Goal: Transaction & Acquisition: Purchase product/service

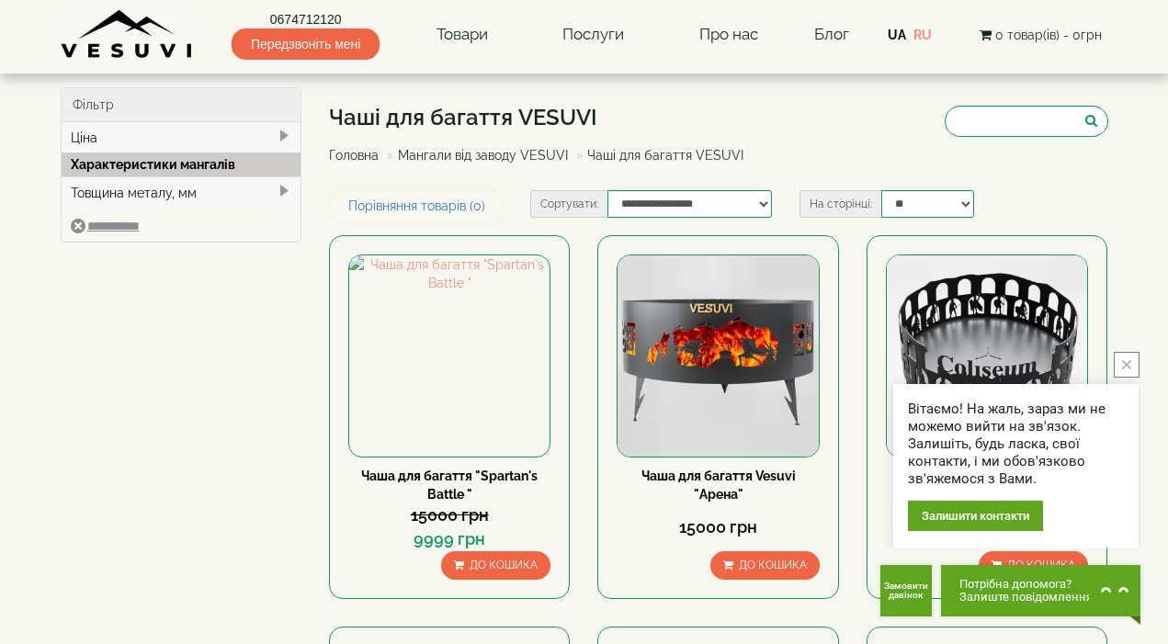
click at [1101, 409] on div "Вітаємо! На жаль, зараз ми не можемо вийти на зв'язок. Залишіть, будь ласка, св…" at bounding box center [1016, 444] width 216 height 87
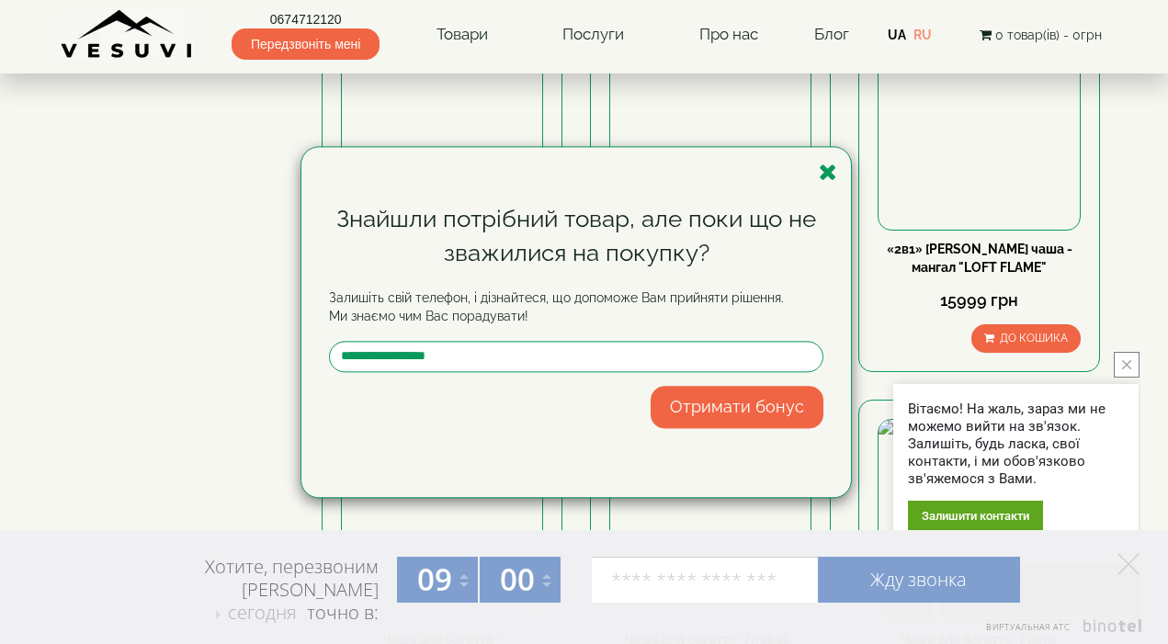
scroll to position [1416, 0]
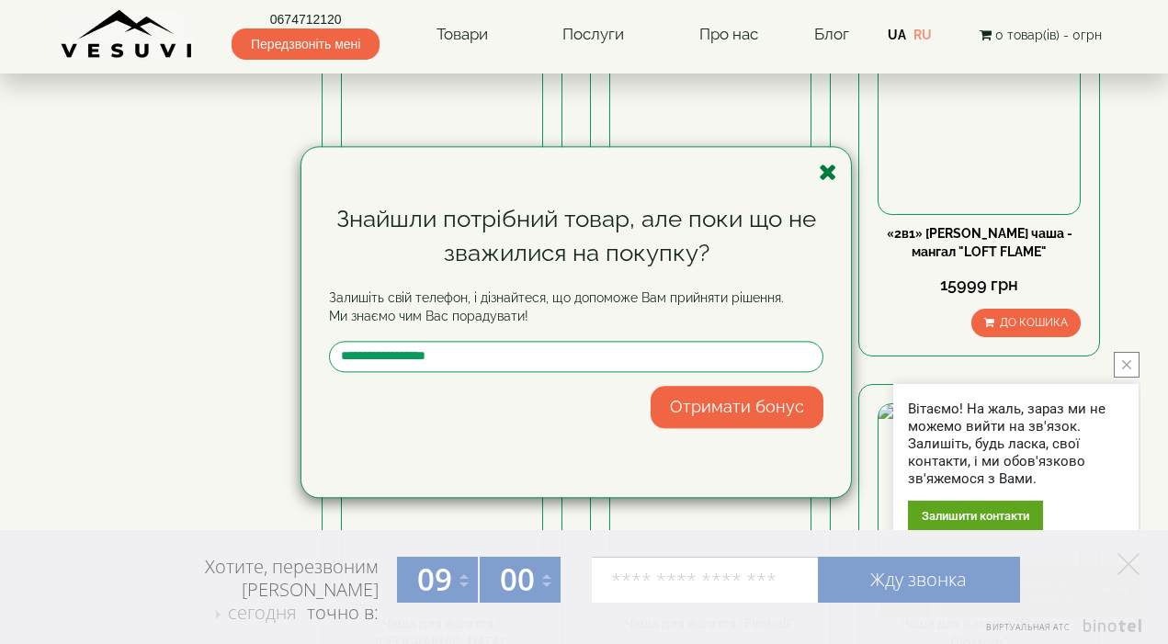
click at [824, 172] on icon "button" at bounding box center [827, 172] width 18 height 23
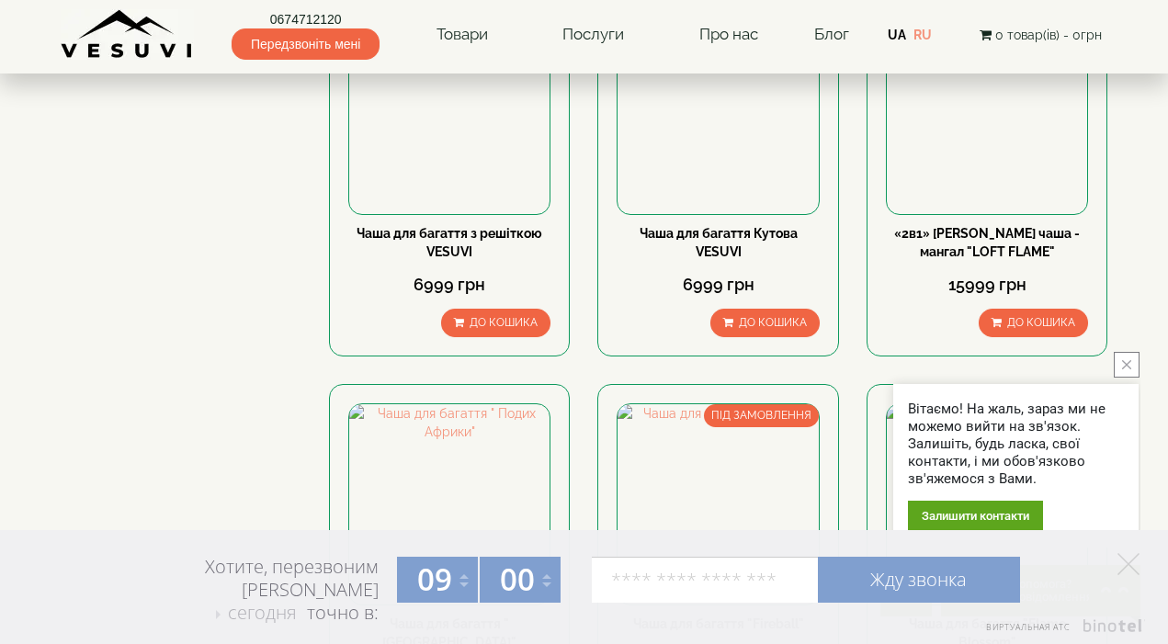
click at [1126, 358] on button "close button" at bounding box center [1126, 365] width 26 height 26
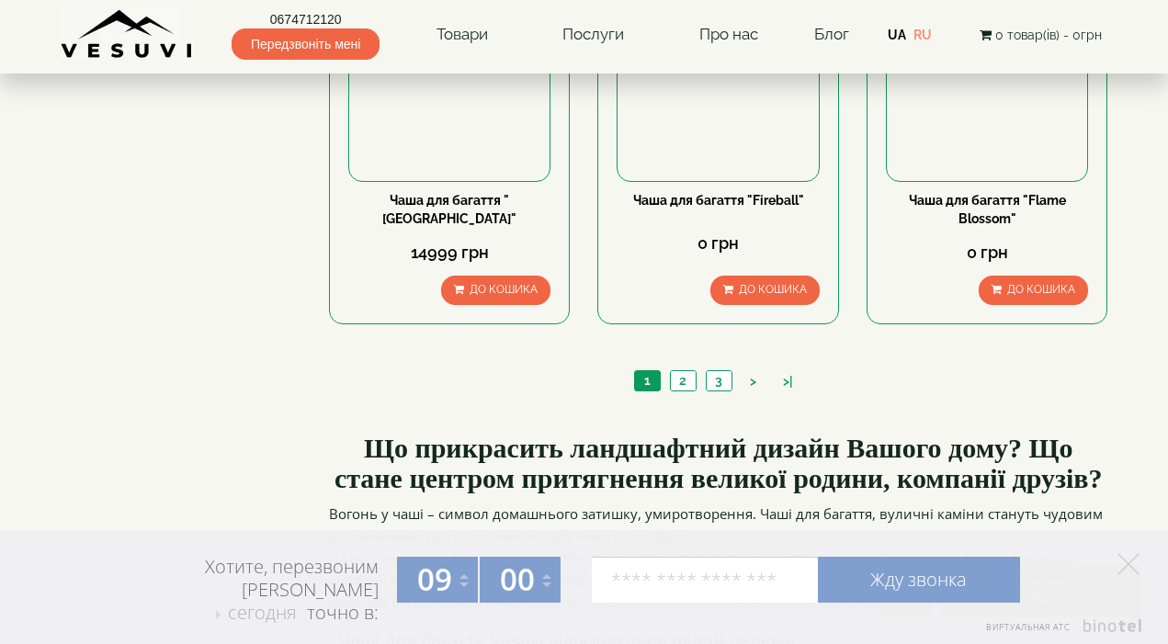
scroll to position [1836, 0]
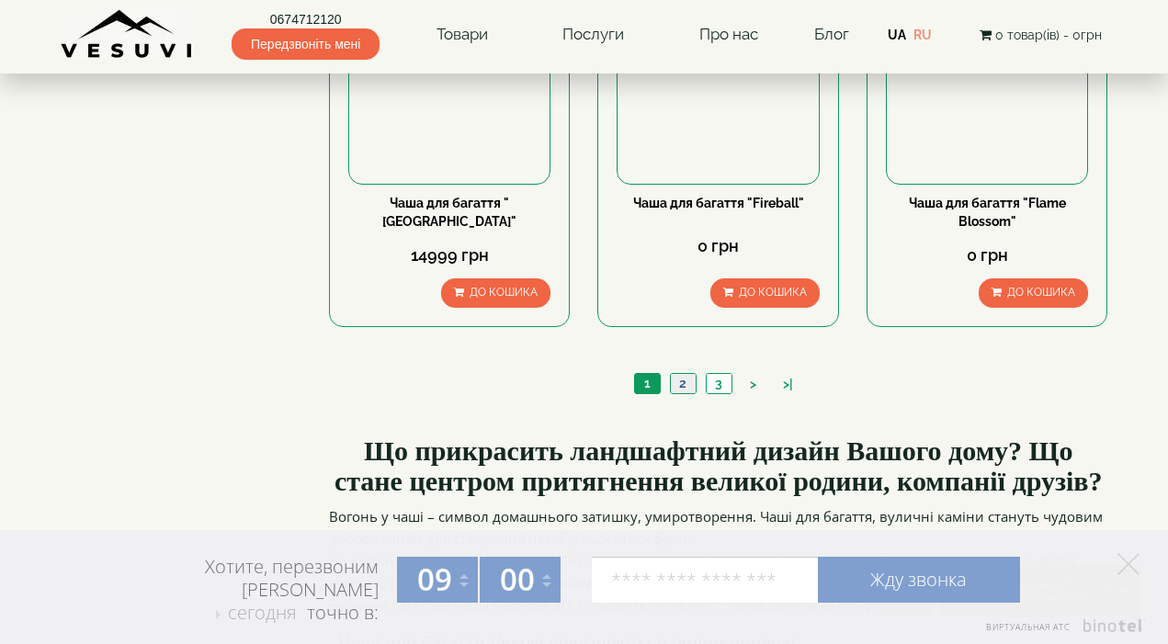
click at [680, 380] on link "2" at bounding box center [683, 383] width 26 height 19
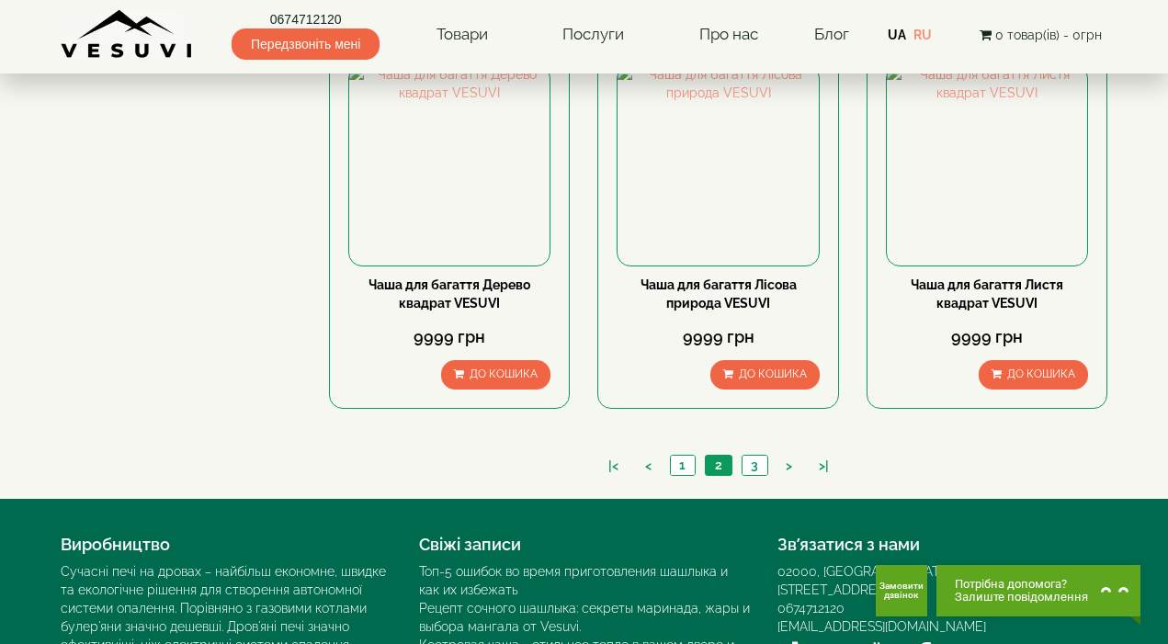
scroll to position [1763, 0]
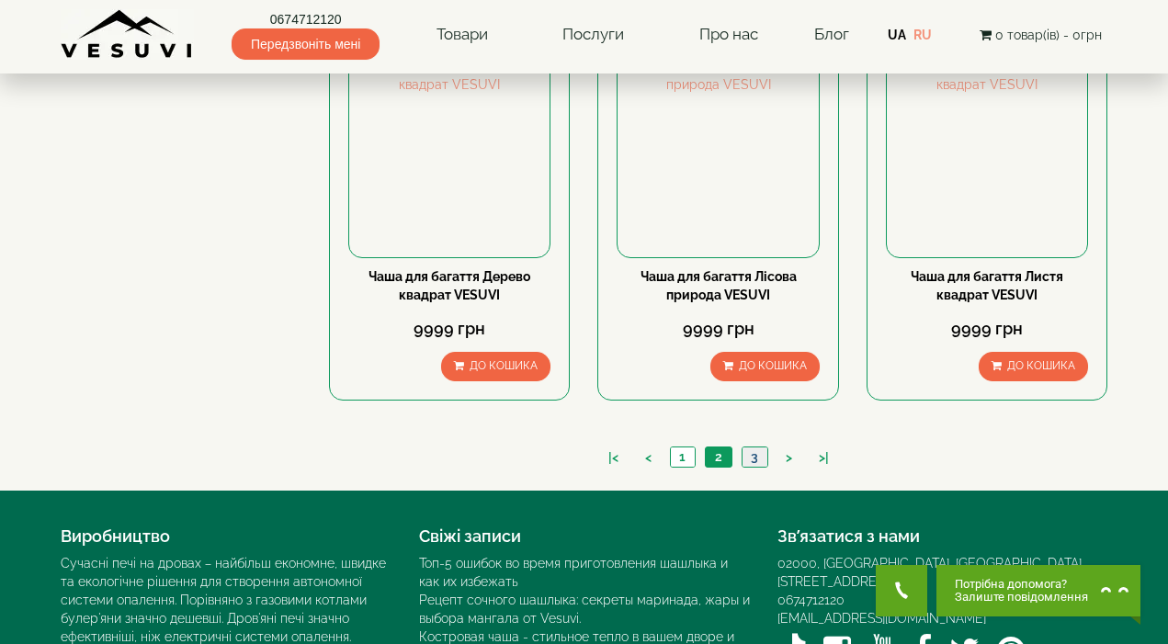
click at [748, 452] on link "3" at bounding box center [754, 456] width 26 height 19
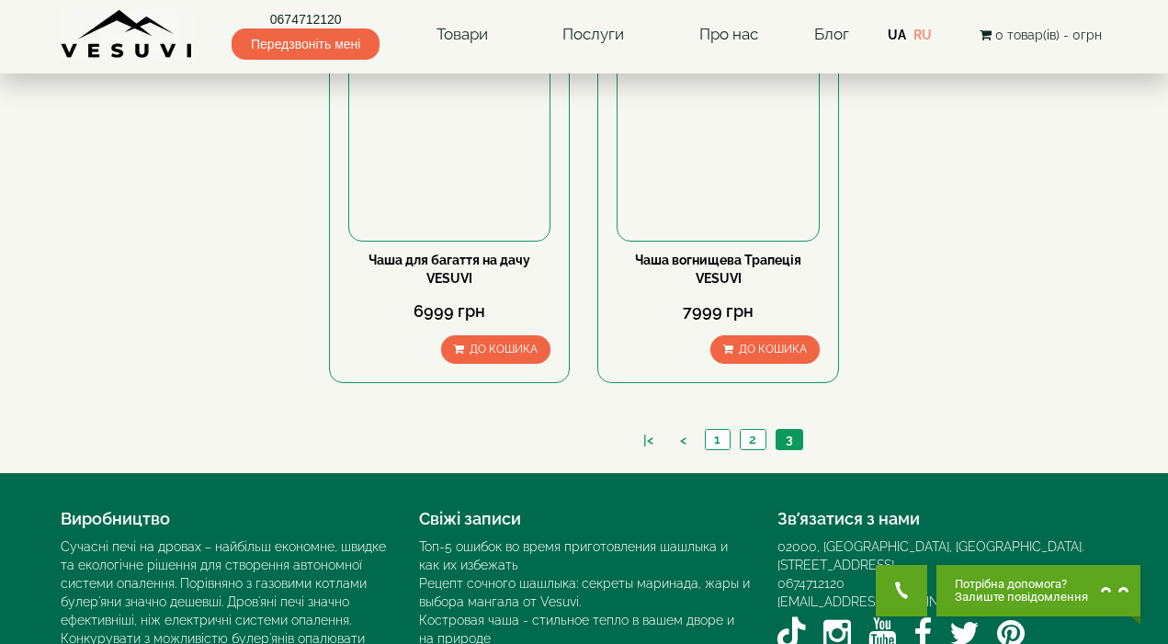
scroll to position [203, 0]
